Goal: Transaction & Acquisition: Purchase product/service

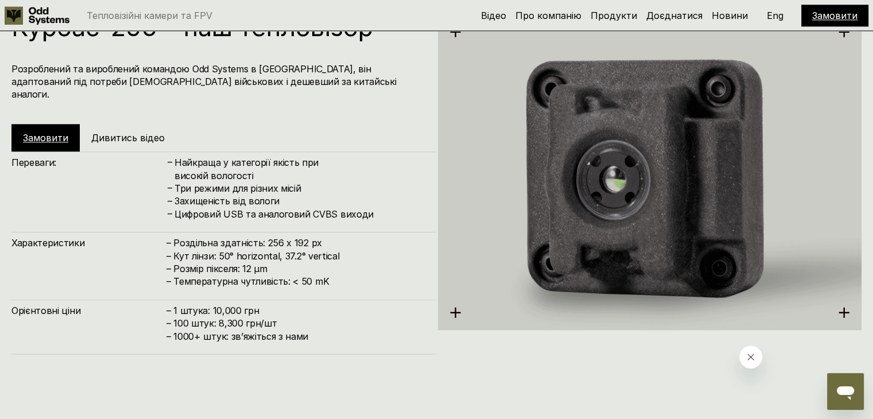
scroll to position [1320, 0]
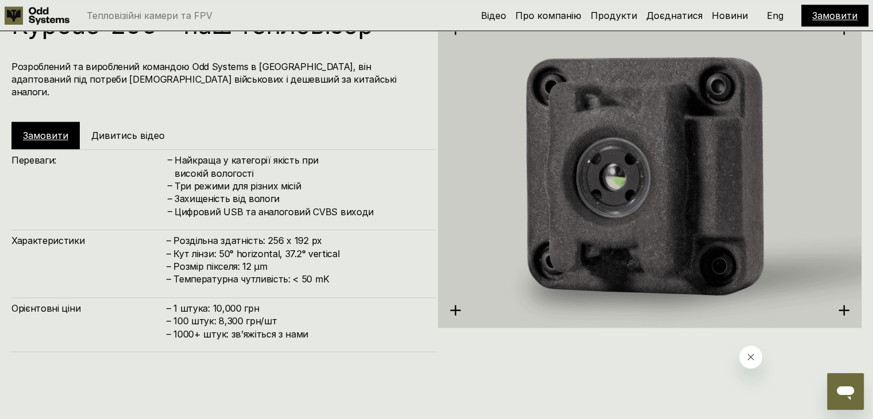
drag, startPoint x: 0, startPoint y: 0, endPoint x: 329, endPoint y: 241, distance: 407.5
click at [329, 241] on h4 "– Роздільна здатність: 256 x 192 px – Кут лінзи: 50° horizontal, 37.2° vertical…" at bounding box center [295, 260] width 258 height 52
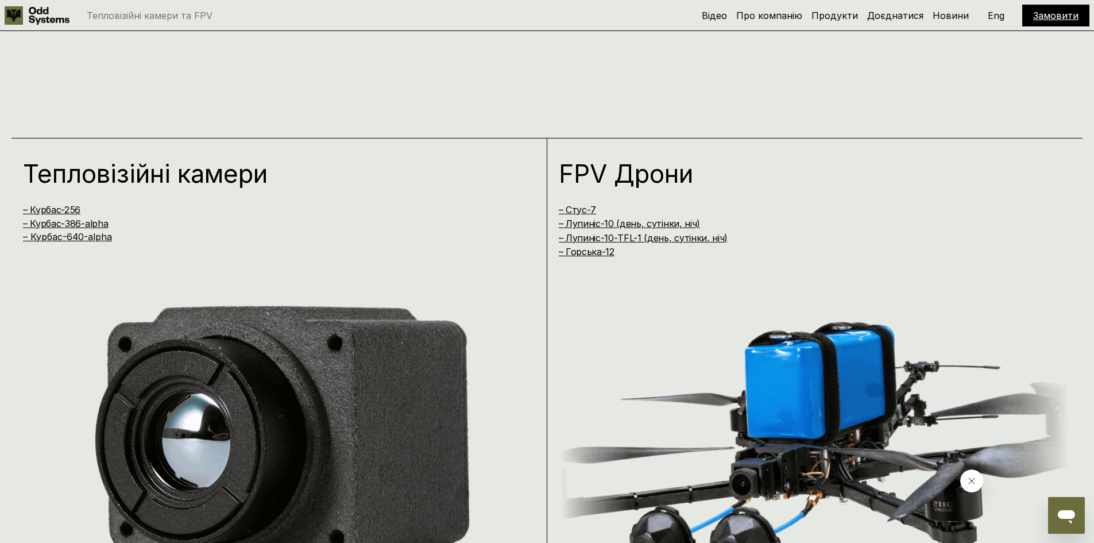
scroll to position [1064, 0]
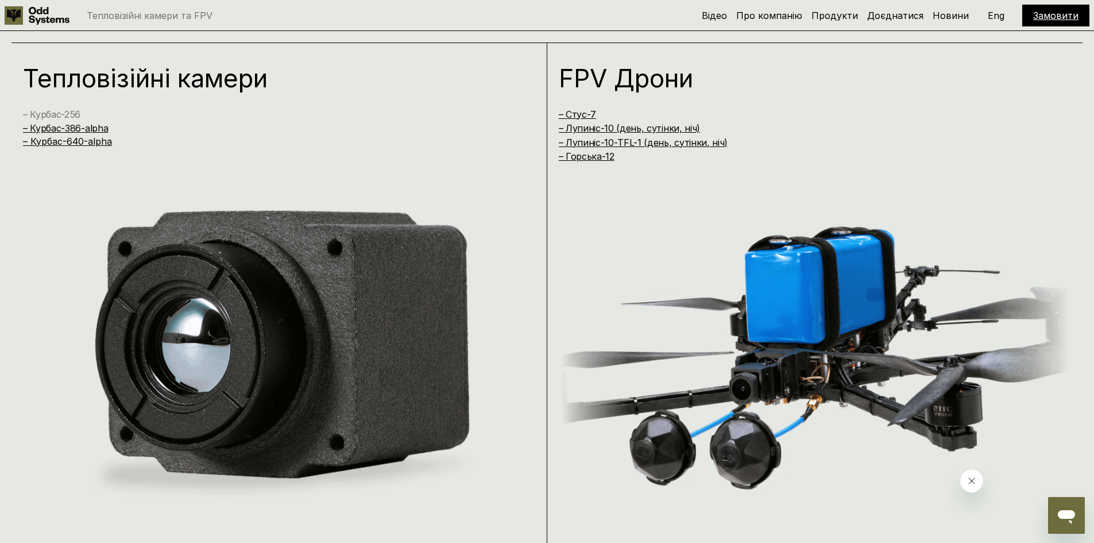
click at [38, 114] on link "– Курбас-256" at bounding box center [51, 114] width 57 height 11
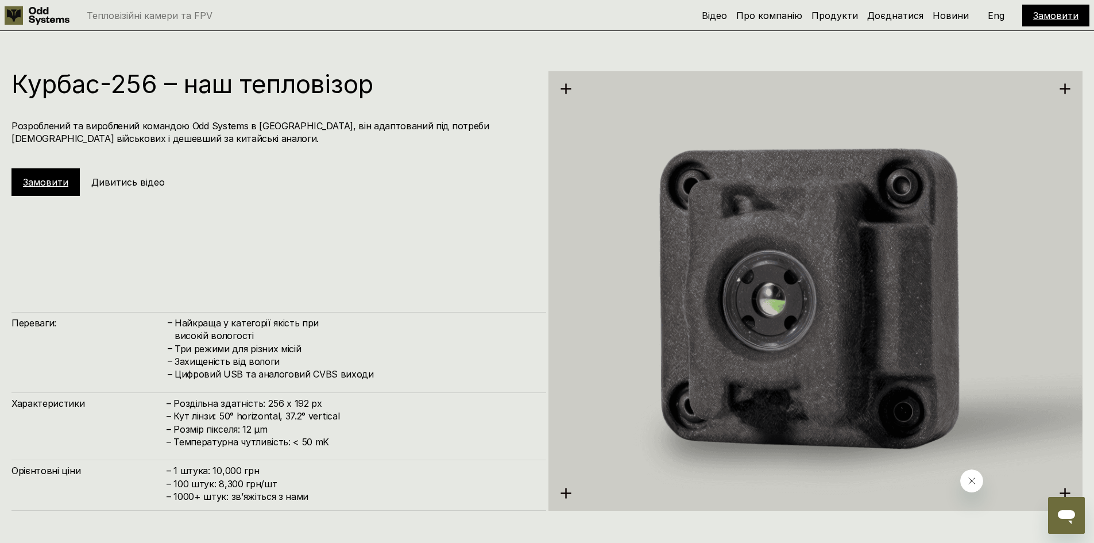
scroll to position [1626, 0]
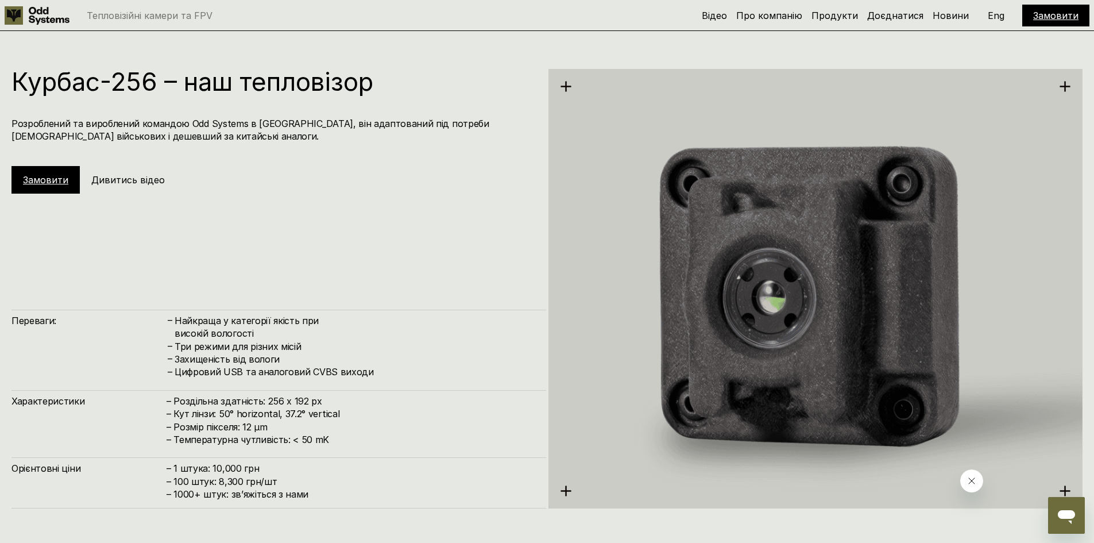
click at [58, 181] on link "Замовити" at bounding box center [45, 179] width 45 height 11
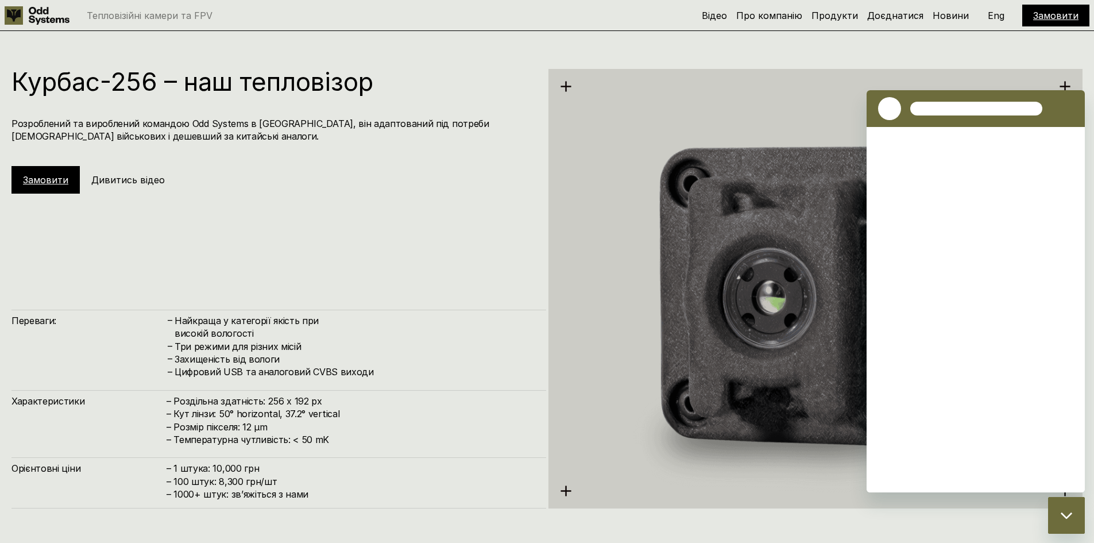
scroll to position [0, 0]
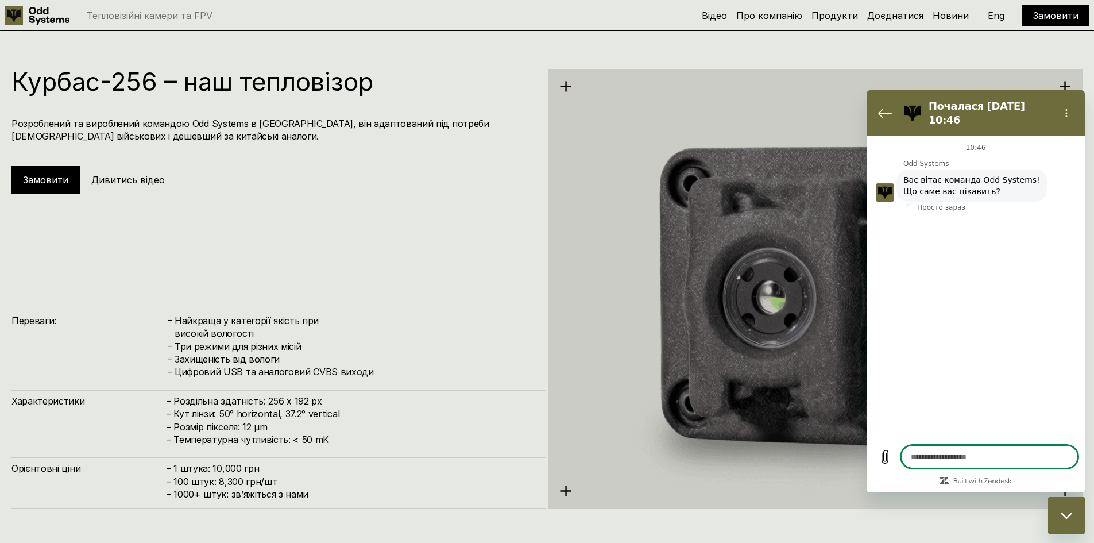
type textarea "*"
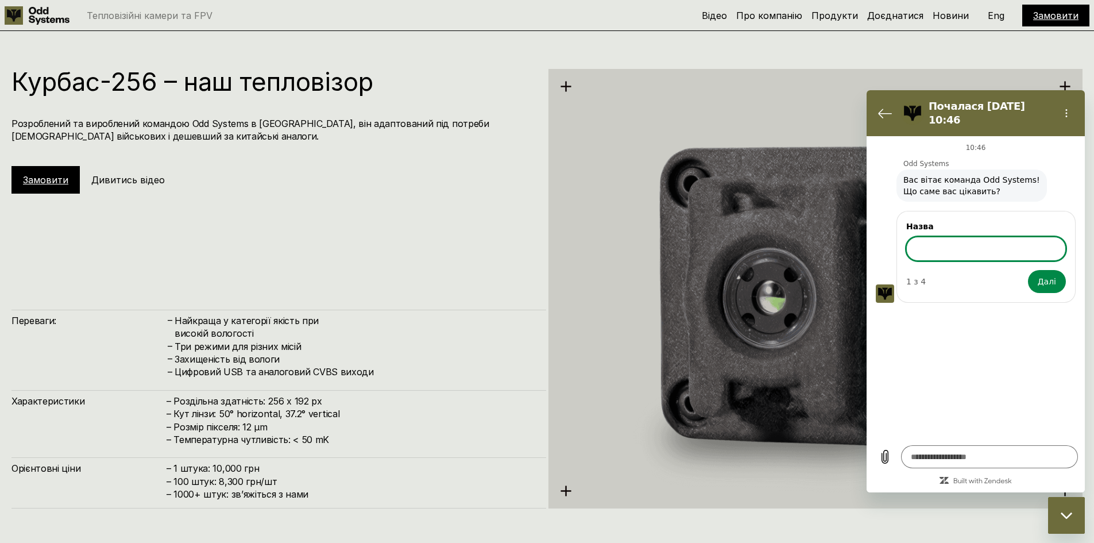
click at [442, 344] on h4 "Три режими для різних місій" at bounding box center [355, 346] width 360 height 13
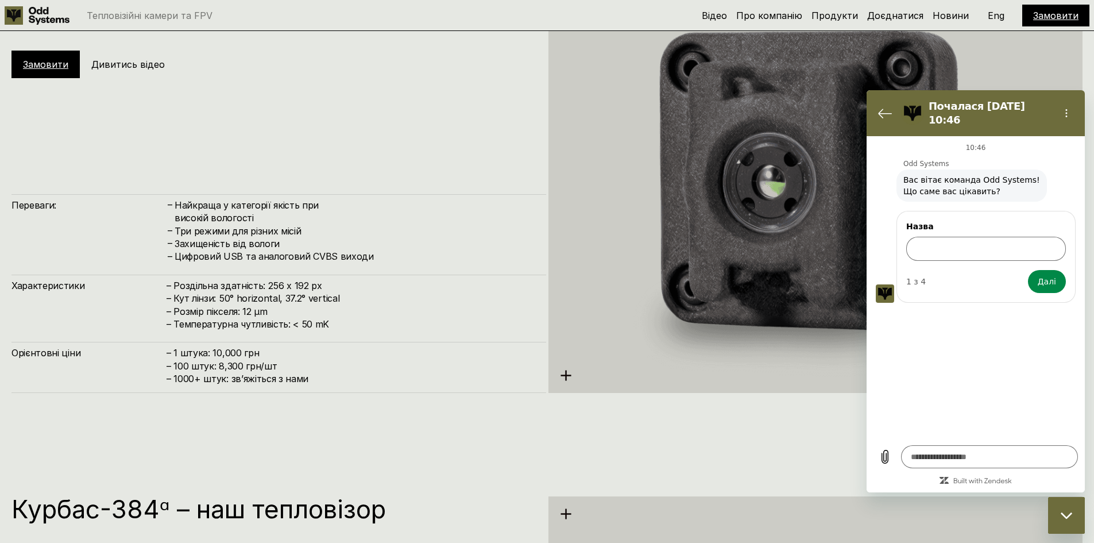
scroll to position [1741, 0]
click at [873, 102] on button "Повернутися до списку розмов" at bounding box center [884, 113] width 23 height 23
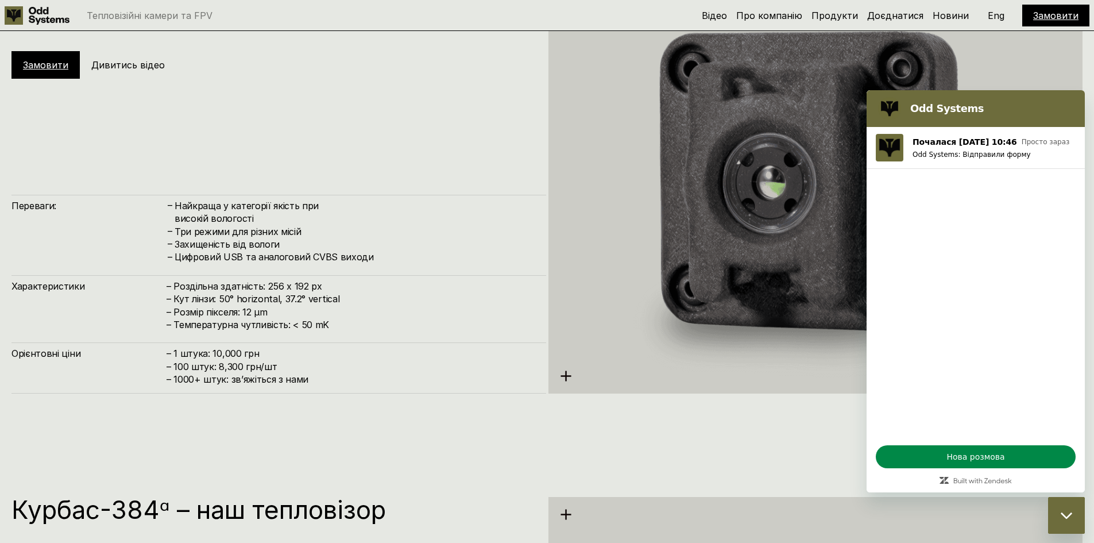
click at [333, 362] on h4 "– 1 штука: 10,000 грн – 100 штук: 8,300 грн/шт – ⁠1000+ штук: звʼяжіться з нами" at bounding box center [350, 366] width 368 height 38
drag, startPoint x: 211, startPoint y: 351, endPoint x: 216, endPoint y: 367, distance: 16.3
click at [216, 367] on h4 "– 1 штука: 10,000 грн – 100 штук: 8,300 грн/шт – ⁠1000+ штук: звʼяжіться з нами" at bounding box center [350, 366] width 368 height 38
click at [222, 373] on h4 "– 1 штука: 10,000 грн – 100 штук: 8,300 грн/шт – ⁠1000+ штук: звʼяжіться з нами" at bounding box center [350, 366] width 368 height 38
drag, startPoint x: 214, startPoint y: 357, endPoint x: 229, endPoint y: 379, distance: 26.4
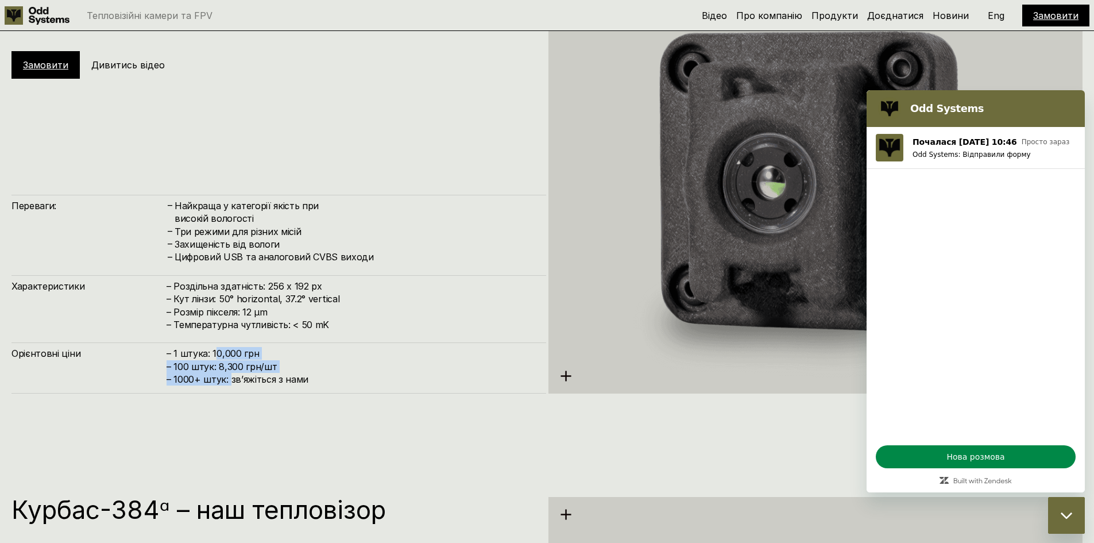
click at [229, 379] on h4 "– 1 штука: 10,000 грн – 100 штук: 8,300 грн/шт – ⁠1000+ штук: звʼяжіться з нами" at bounding box center [350, 366] width 368 height 38
click at [238, 383] on span "– ⁠1000+ штук: звʼяжіться з нами" at bounding box center [237, 378] width 142 height 11
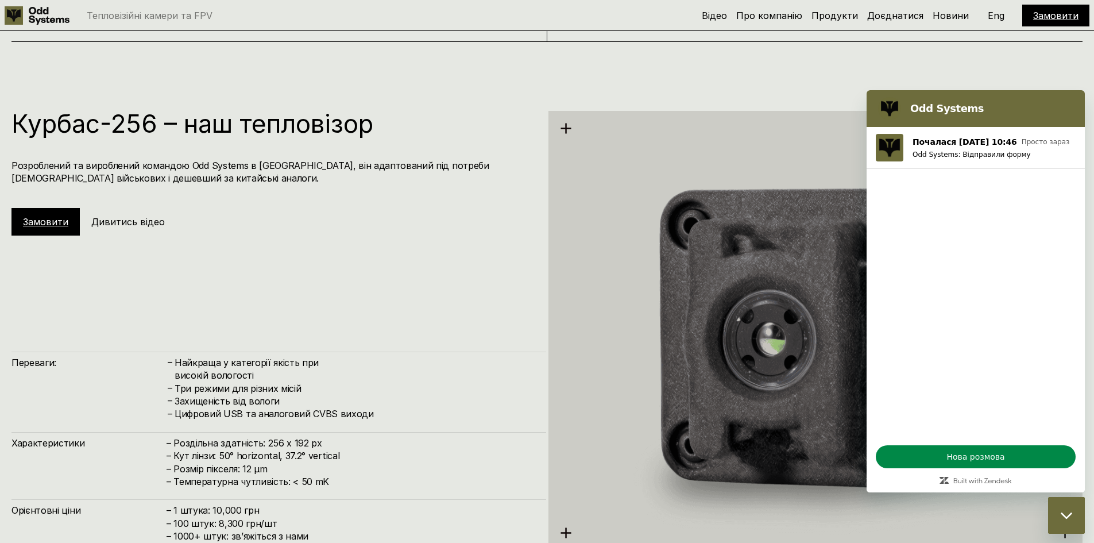
scroll to position [1512, 0]
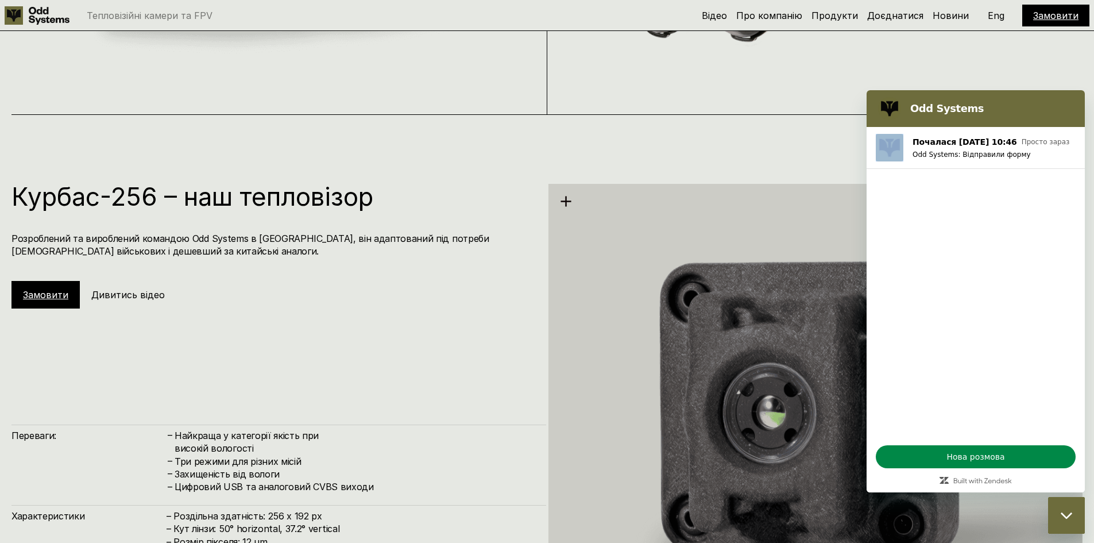
drag, startPoint x: 997, startPoint y: 110, endPoint x: 699, endPoint y: 437, distance: 442.2
click at [866, 419] on html "Odd Systems Почалася 24 вер. о 10:46 Просто зараз Odd Systems: Відправили форму…" at bounding box center [975, 291] width 218 height 402
click at [507, 305] on div "Курбас-256 – наш тепловізор Розроблений та вироблений командою Odd Systems в Ук…" at bounding box center [278, 246] width 534 height 125
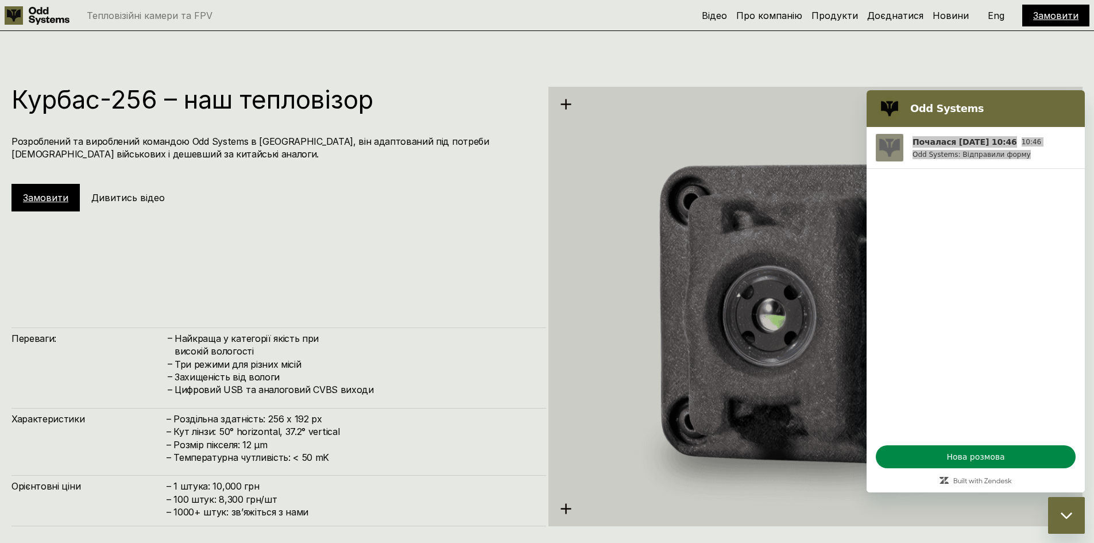
scroll to position [1626, 0]
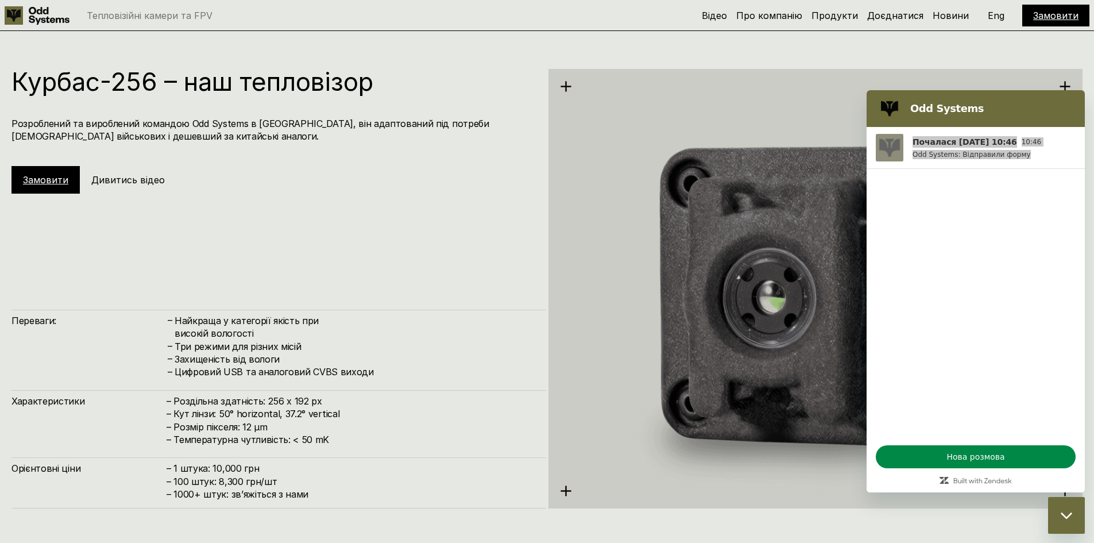
drag, startPoint x: 264, startPoint y: 402, endPoint x: 339, endPoint y: 402, distance: 74.6
click at [339, 402] on h4 "– Роздільна здатність: 256 x 192 px – Кут лінзи: 50° horizontal, 37.2° vertical…" at bounding box center [350, 420] width 368 height 52
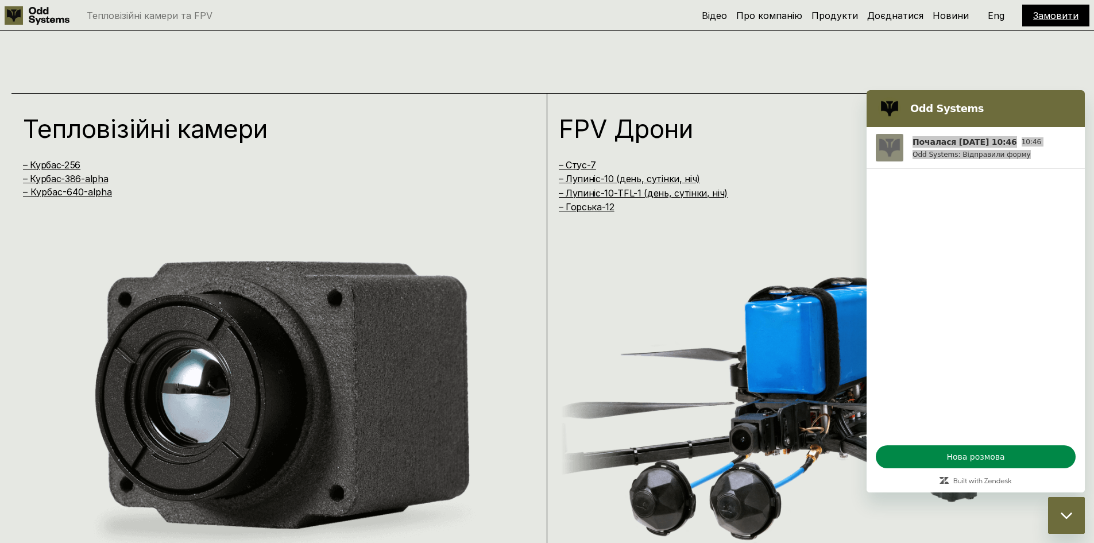
scroll to position [995, 0]
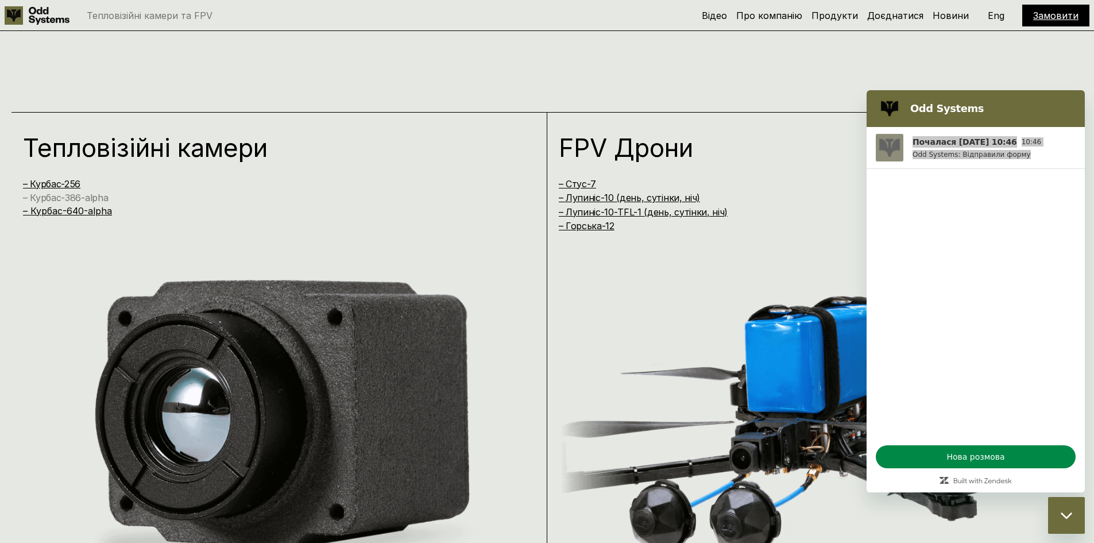
click at [89, 196] on link "– Курбас-386-alpha" at bounding box center [65, 197] width 85 height 11
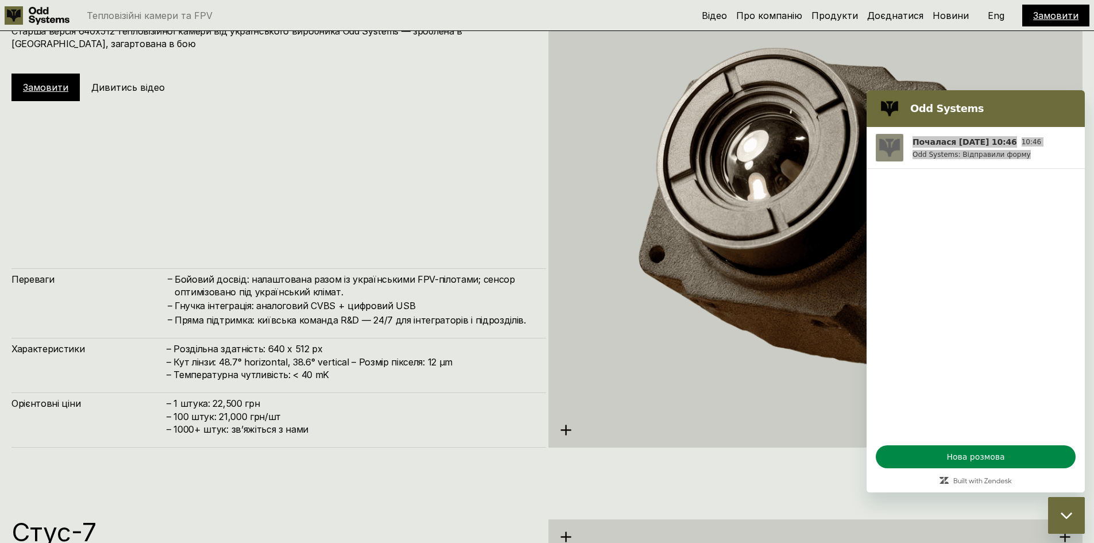
scroll to position [2858, 0]
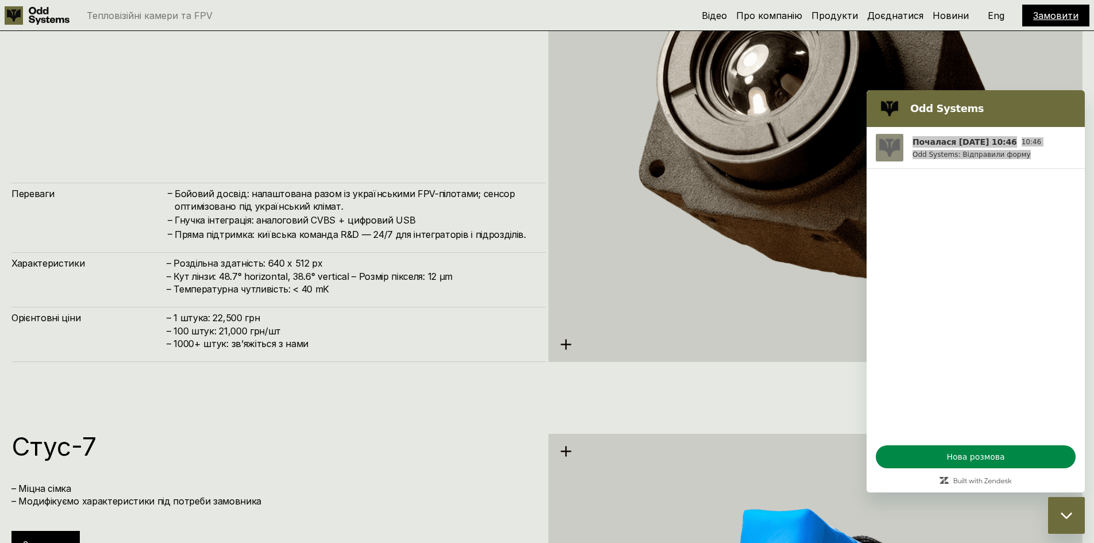
drag, startPoint x: 216, startPoint y: 320, endPoint x: 272, endPoint y: 320, distance: 55.1
click at [272, 320] on h4 "– 1 штука: 22,500 грн – 100 штук: 21,000 грн/шт – ⁠1000+ штук: звʼяжіться з нами" at bounding box center [350, 330] width 368 height 38
click at [270, 320] on h4 "– 1 штука: 22,500 грн – 100 штук: 21,000 грн/шт – ⁠1000+ штук: звʼяжіться з нами" at bounding box center [350, 330] width 368 height 38
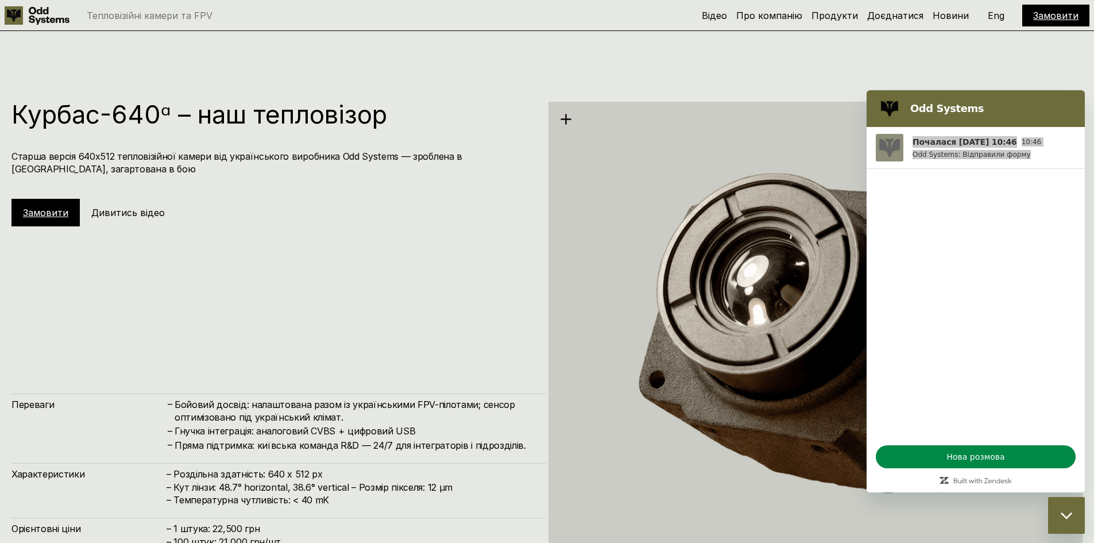
scroll to position [2571, 0]
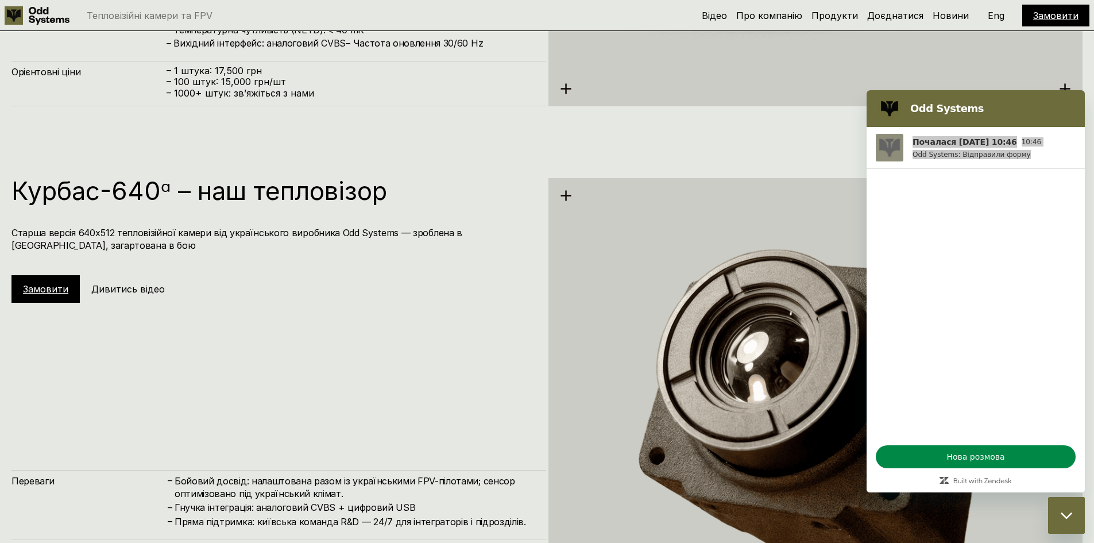
click at [242, 187] on h1 "Курбас-640ᵅ – наш тепловізор" at bounding box center [272, 190] width 523 height 25
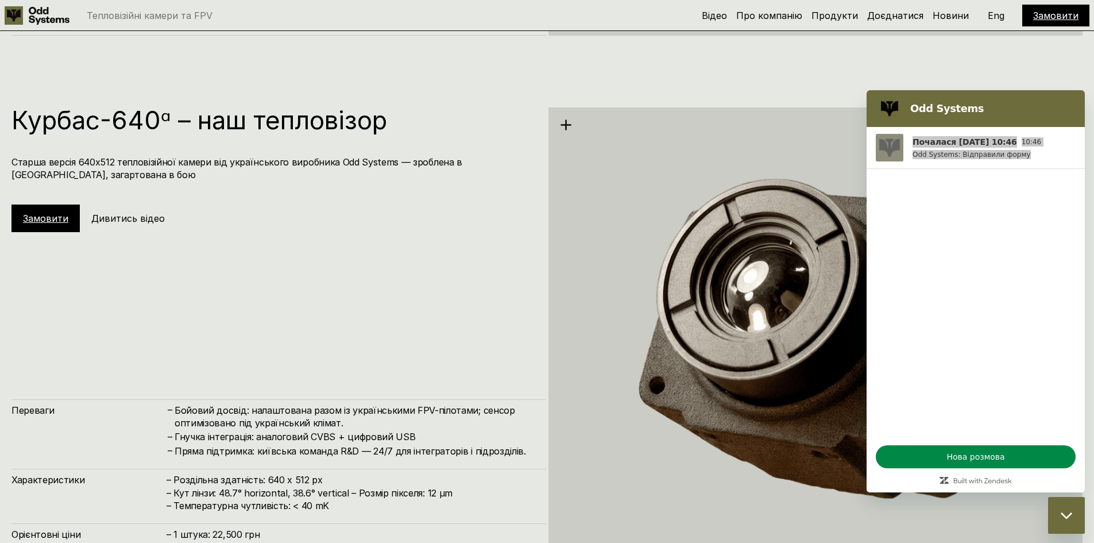
scroll to position [2800, 0]
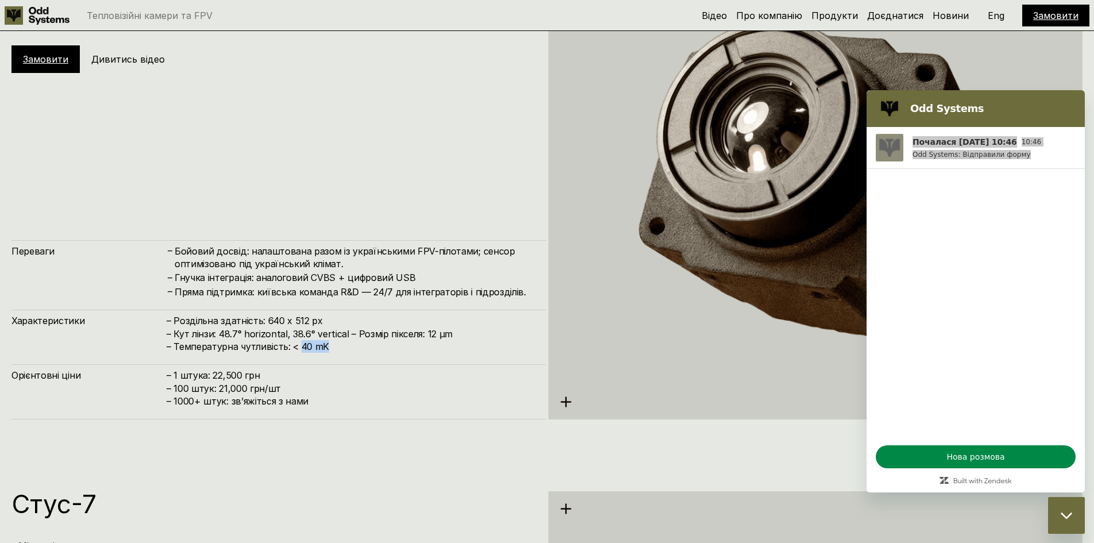
drag, startPoint x: 299, startPoint y: 348, endPoint x: 326, endPoint y: 349, distance: 27.0
click at [326, 349] on h4 "– Роздільна здатність: 640 x 512 px – Кут лінзи: 48.7° horizontal, 38.6° vertic…" at bounding box center [350, 333] width 368 height 38
drag, startPoint x: 326, startPoint y: 349, endPoint x: 291, endPoint y: 350, distance: 34.5
click at [291, 350] on h4 "– Роздільна здатність: 640 x 512 px – Кут лінзи: 48.7° horizontal, 38.6° vertic…" at bounding box center [350, 333] width 368 height 38
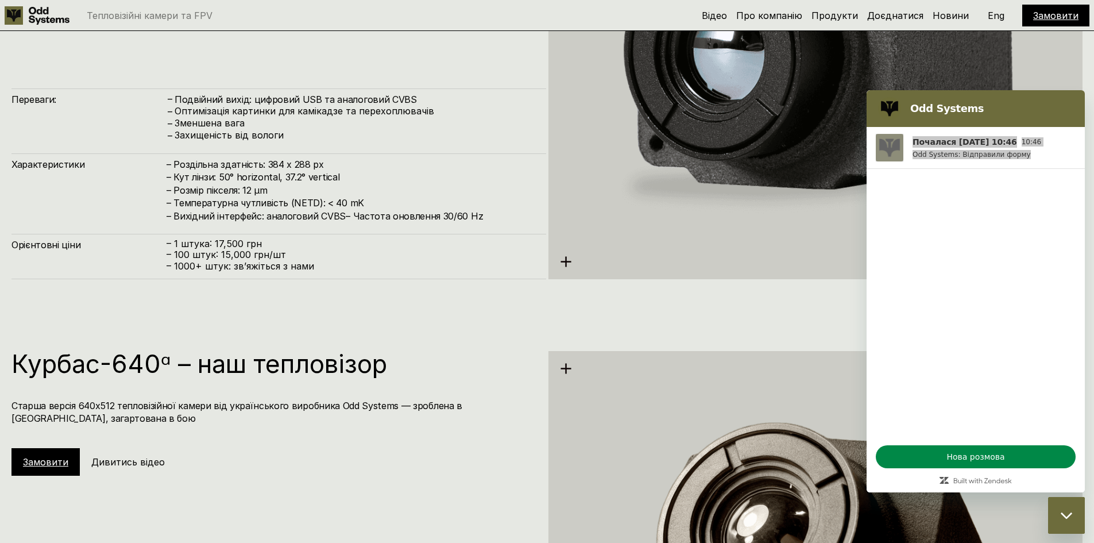
scroll to position [2583, 0]
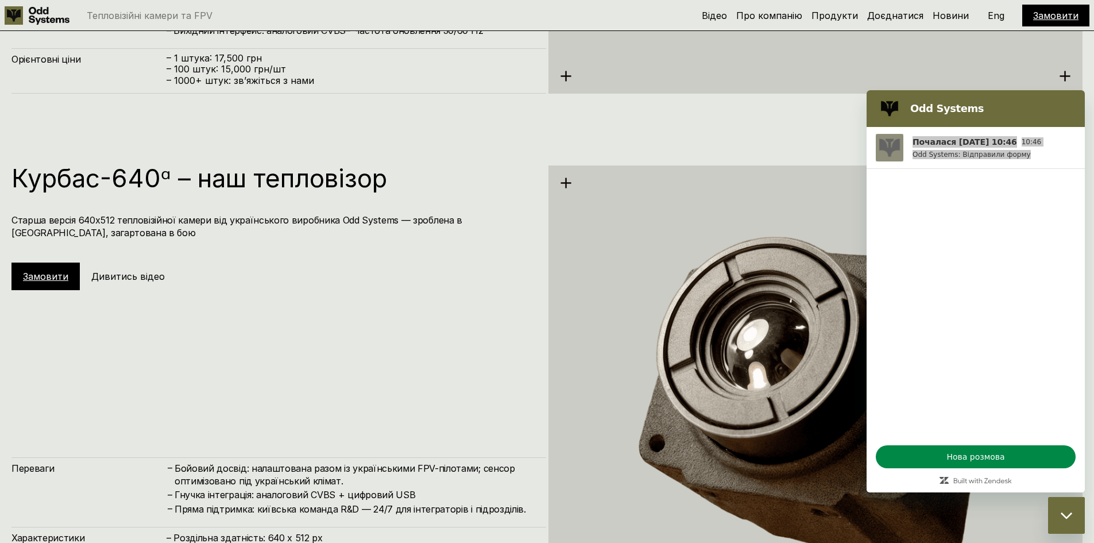
click at [226, 188] on h1 "Курбас-640ᵅ – наш тепловізор" at bounding box center [272, 177] width 523 height 25
click at [172, 175] on h1 "Курбас-640ᵅ – наш тепловізор" at bounding box center [272, 177] width 523 height 25
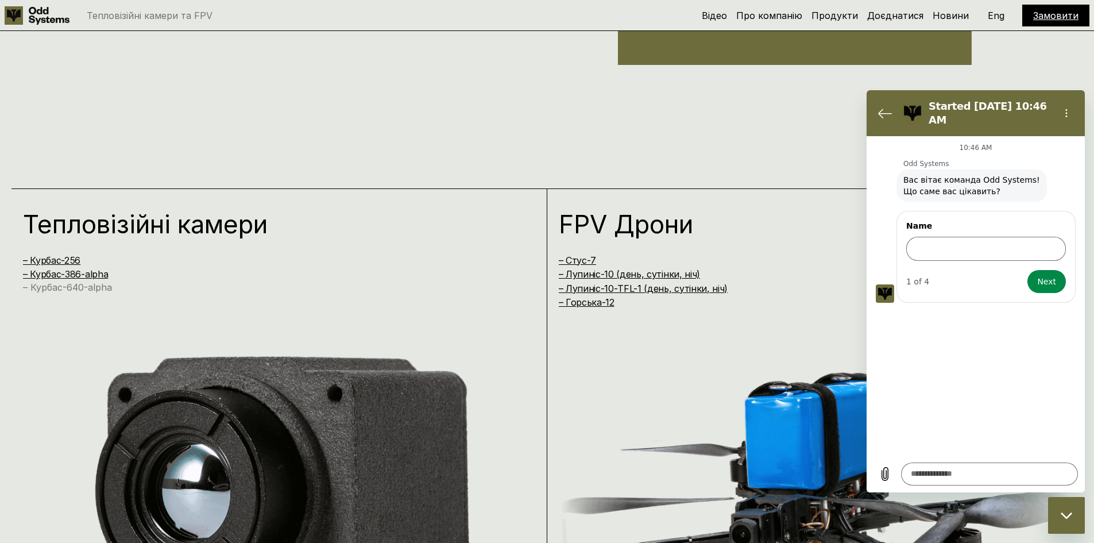
click at [52, 285] on link "– Курбас-640-alpha" at bounding box center [67, 286] width 89 height 11
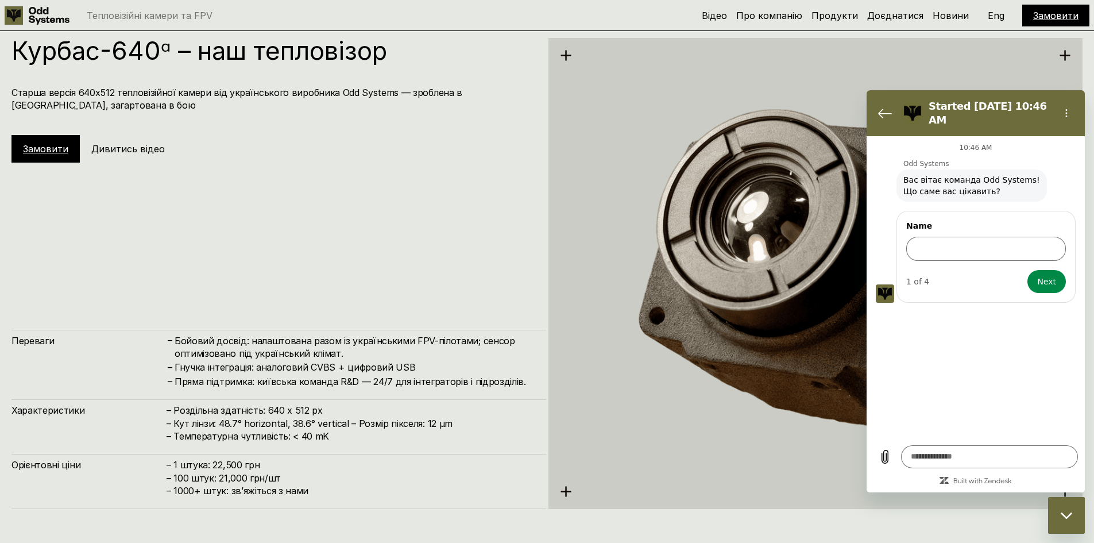
scroll to position [2711, 0]
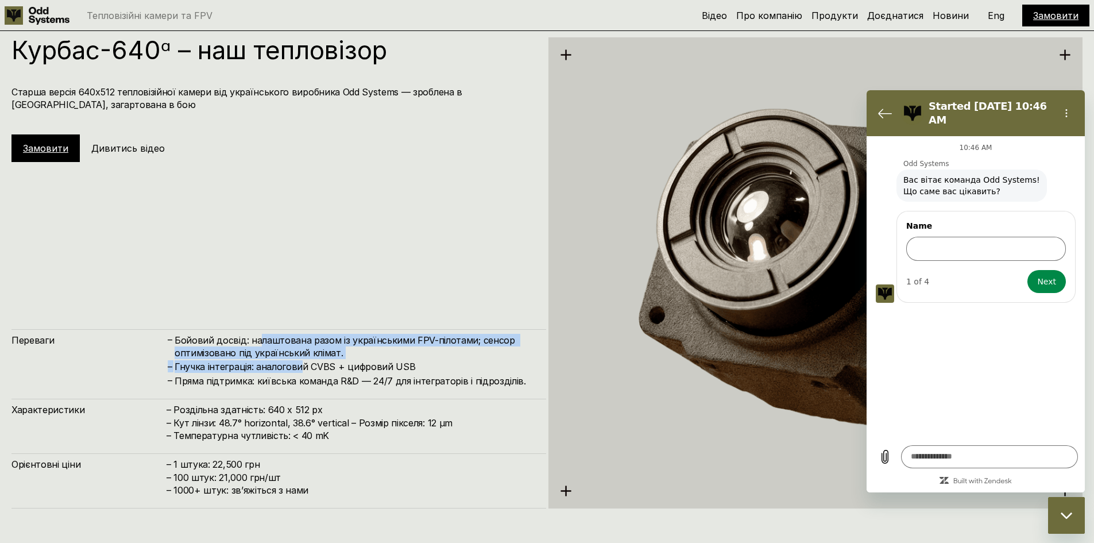
drag, startPoint x: 259, startPoint y: 346, endPoint x: 300, endPoint y: 370, distance: 47.2
click at [300, 370] on div "– Бойовий досвід: налаштована разом із українськими FPV-пілотами; сенсор оптимі…" at bounding box center [350, 361] width 368 height 54
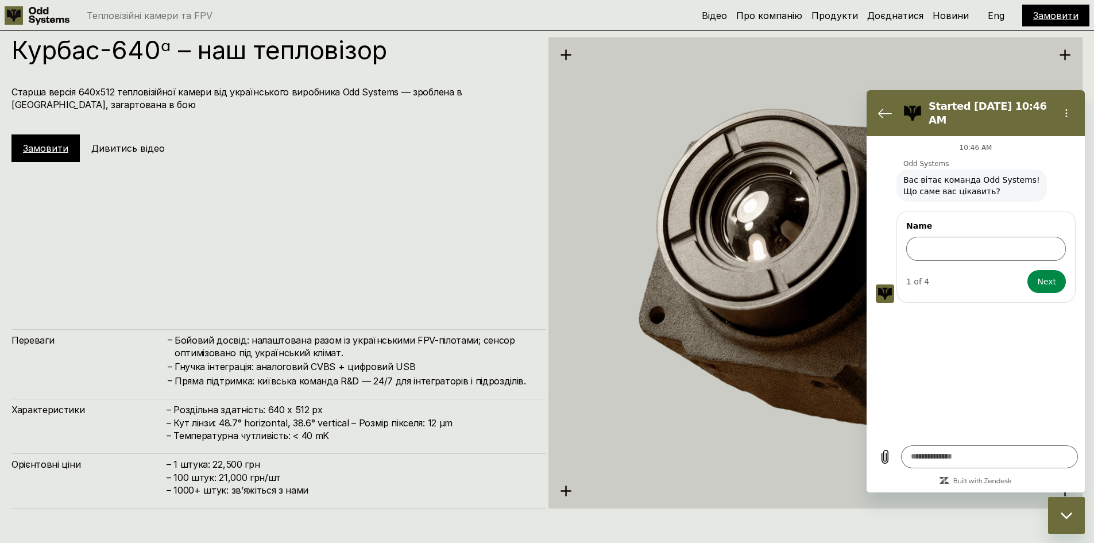
click at [300, 377] on h4 "Пряма підтримка: київська команда R&D — 24/7 для інтеграторів і підрозділів." at bounding box center [355, 380] width 360 height 13
type textarea "*"
